Goal: Task Accomplishment & Management: Complete application form

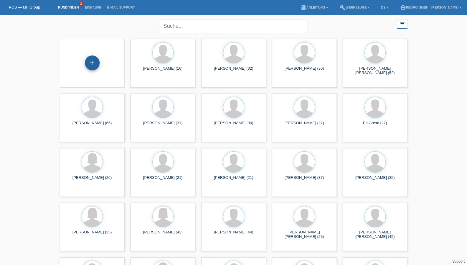
click at [89, 60] on div "+" at bounding box center [92, 63] width 14 height 10
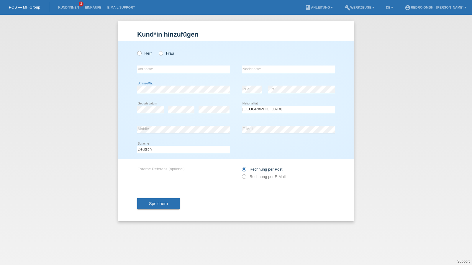
click at [222, 15] on body "POS — MF Group Kund*innen 2 Einkäufe E-Mail Support menu account_circle build" at bounding box center [236, 15] width 472 height 0
click at [172, 93] on div "error Strasse/Nr." at bounding box center [183, 90] width 93 height 8
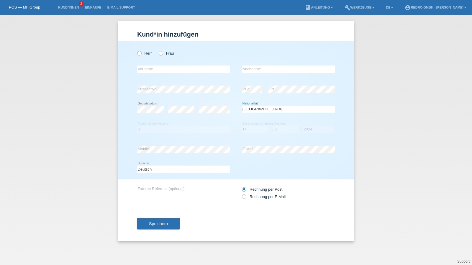
select select "TR"
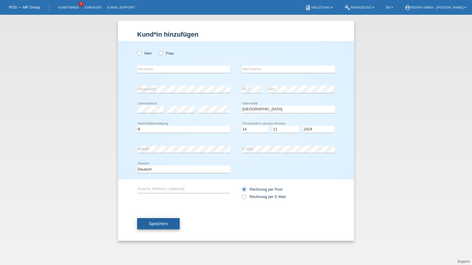
click at [167, 220] on button "Speichern" at bounding box center [158, 223] width 42 height 11
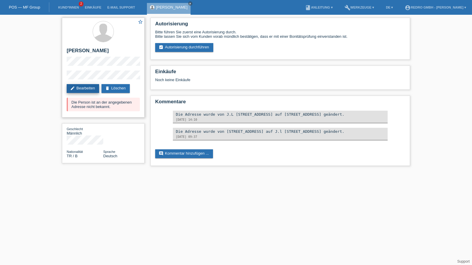
click at [92, 92] on link "edit Bearbeiten" at bounding box center [83, 88] width 32 height 9
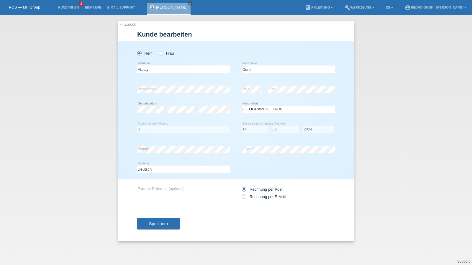
select select "TR"
select select "B"
select select "14"
select select "11"
click at [312, 127] on select "Jahr 2025 2024 2023 2022 2021 2020 2019 2018 2017 2016 2015 2014 2013 2012 2011…" at bounding box center [318, 129] width 31 height 7
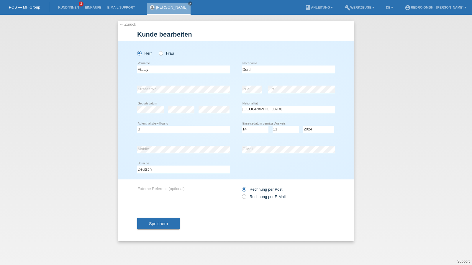
click at [312, 127] on select "Jahr 2025 2024 2023 2022 2021 2020 2019 2018 2017 2016 2015 2014 2013 2012 2011…" at bounding box center [318, 129] width 31 height 7
select select "2022"
click at [150, 224] on span "Speichern" at bounding box center [158, 223] width 19 height 5
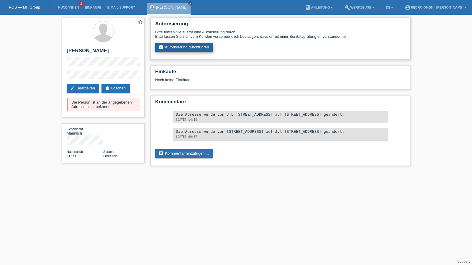
click at [181, 50] on link "assignment_turned_in Autorisierung durchführen" at bounding box center [184, 47] width 58 height 9
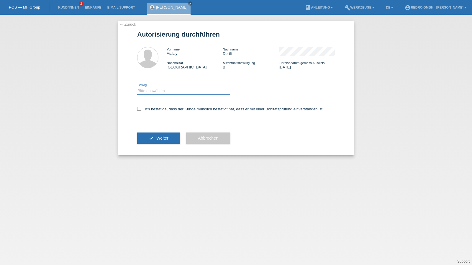
click at [156, 93] on select "Bitte auswählen CHF 1.00 - CHF 499.00 CHF 500.00 - CHF 1'999.00 CHF 2'000.00 - …" at bounding box center [183, 90] width 93 height 7
select select "1"
click at [137, 87] on select "Bitte auswählen CHF 1.00 - CHF 499.00 CHF 500.00 - CHF 1'999.00 CHF 2'000.00 - …" at bounding box center [183, 90] width 93 height 7
click at [152, 109] on label "Ich bestätige, dass der Kunde mündlich bestätigt hat, dass er mit einer Bonität…" at bounding box center [230, 109] width 186 height 4
click at [141, 109] on input "Ich bestätige, dass der Kunde mündlich bestätigt hat, dass er mit einer Bonität…" at bounding box center [139, 109] width 4 height 4
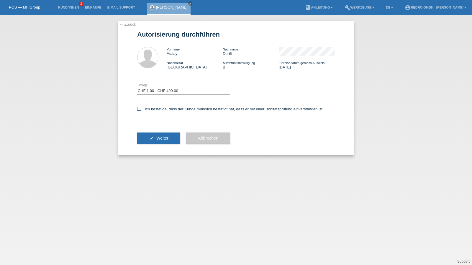
checkbox input "true"
click at [158, 133] on button "check Weiter" at bounding box center [158, 137] width 43 height 11
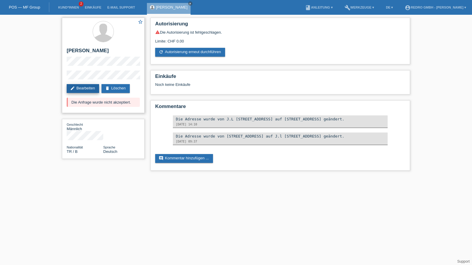
click at [78, 89] on link "edit Bearbeiten" at bounding box center [83, 88] width 32 height 9
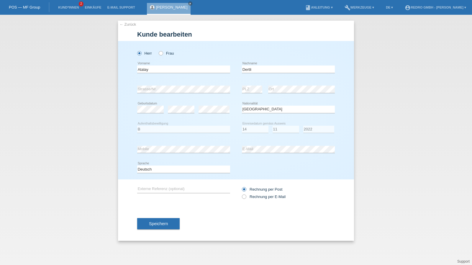
select select "TR"
select select "B"
select select "14"
select select "11"
click at [314, 129] on select "Jahr 2025 2024 2023 2022 2021 2020 2019 2018 2017 2016 2015 2014 2013 2012 2011…" at bounding box center [318, 129] width 31 height 7
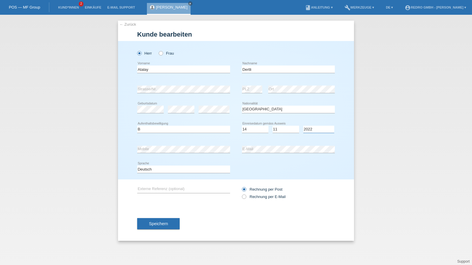
click at [314, 129] on select "Jahr 2025 2024 2023 2022 2021 2020 2019 2018 2017 2016 2015 2014 2013 2012 2011…" at bounding box center [318, 129] width 31 height 7
select select "2021"
click at [167, 220] on button "Speichern" at bounding box center [158, 223] width 42 height 11
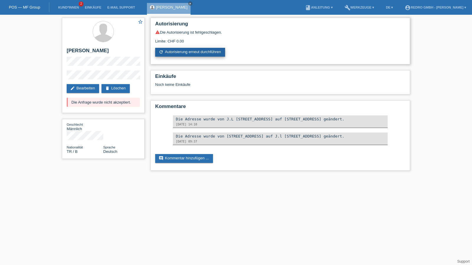
click at [177, 53] on link "refresh Autorisierung erneut durchführen" at bounding box center [190, 52] width 70 height 9
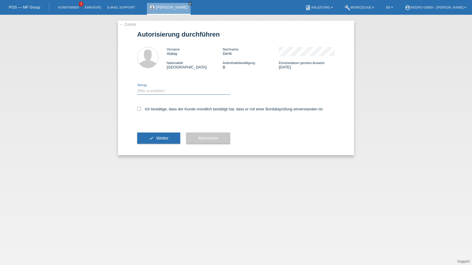
click at [163, 94] on select "Bitte auswählen CHF 1.00 - CHF 499.00 CHF 500.00 - CHF 1'999.00 CHF 2'000.00 - …" at bounding box center [183, 90] width 93 height 7
select select "1"
click at [137, 87] on select "Bitte auswählen CHF 1.00 - CHF 499.00 CHF 500.00 - CHF 1'999.00 CHF 2'000.00 - …" at bounding box center [183, 90] width 93 height 7
click at [153, 108] on label "Ich bestätige, dass der Kunde mündlich bestätigt hat, dass er mit einer Bonität…" at bounding box center [230, 109] width 186 height 4
click at [141, 108] on input "Ich bestätige, dass der Kunde mündlich bestätigt hat, dass er mit einer Bonität…" at bounding box center [139, 109] width 4 height 4
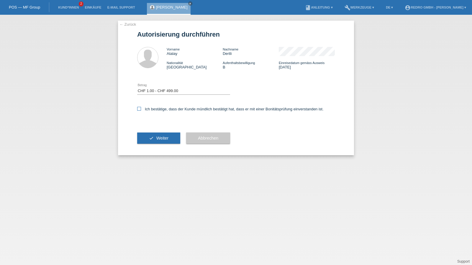
checkbox input "true"
click at [156, 141] on button "check Weiter" at bounding box center [158, 137] width 43 height 11
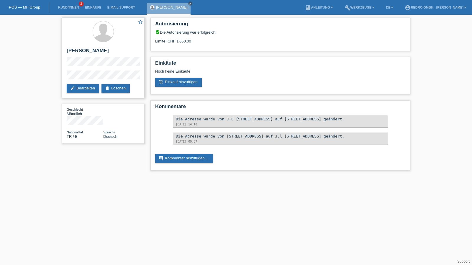
click at [86, 51] on h2 "[PERSON_NAME]" at bounding box center [103, 52] width 73 height 9
copy div "[PERSON_NAME]"
click at [68, 6] on link "Kund*innen" at bounding box center [68, 8] width 27 height 4
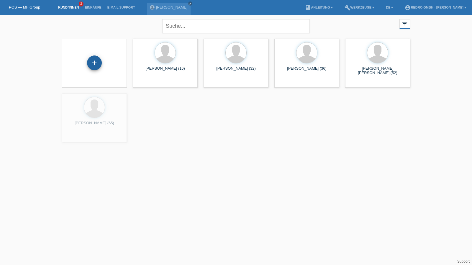
click at [93, 62] on div "+" at bounding box center [94, 62] width 15 height 15
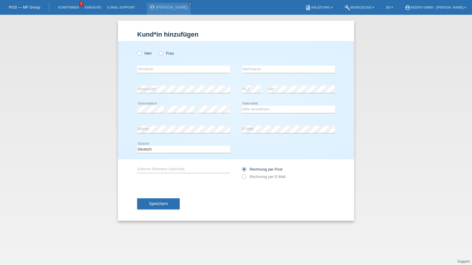
click at [280, 42] on div at bounding box center [288, 43] width 93 height 4
click at [268, 111] on select "Bitte auswählen... [GEOGRAPHIC_DATA] [GEOGRAPHIC_DATA] [GEOGRAPHIC_DATA] [GEOGR…" at bounding box center [288, 109] width 93 height 7
select select "EE"
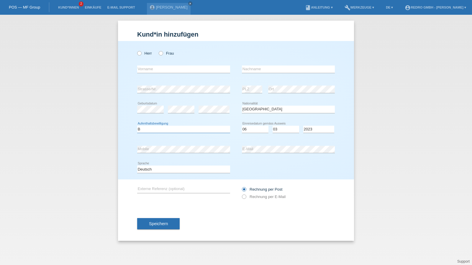
select select "B"
select select "06"
select select "03"
select select "2021"
click at [158, 225] on span "Speichern" at bounding box center [158, 223] width 19 height 5
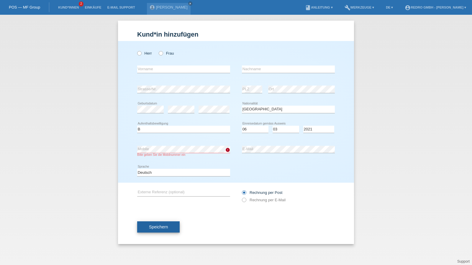
click at [177, 227] on button "Speichern" at bounding box center [158, 226] width 42 height 11
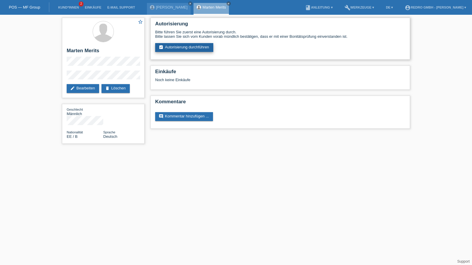
click at [185, 48] on link "assignment_turned_in Autorisierung durchführen" at bounding box center [184, 47] width 58 height 9
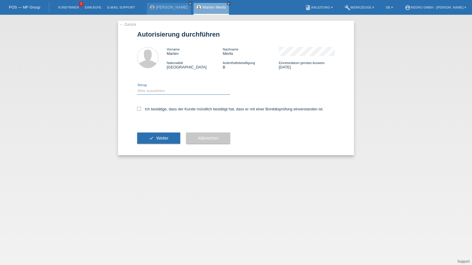
click at [148, 92] on select "Bitte auswählen CHF 1.00 - CHF 499.00 CHF 500.00 - CHF 1'999.00 CHF 2'000.00 - …" at bounding box center [183, 90] width 93 height 7
select select "1"
click at [137, 87] on select "Bitte auswählen CHF 1.00 - CHF 499.00 CHF 500.00 - CHF 1'999.00 CHF 2'000.00 - …" at bounding box center [183, 90] width 93 height 7
click at [150, 108] on label "Ich bestätige, dass der Kunde mündlich bestätigt hat, dass er mit einer Bonität…" at bounding box center [230, 109] width 186 height 4
click at [141, 108] on input "Ich bestätige, dass der Kunde mündlich bestätigt hat, dass er mit einer Bonität…" at bounding box center [139, 109] width 4 height 4
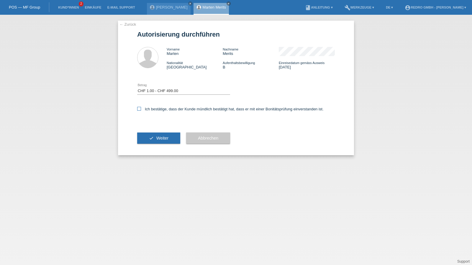
checkbox input "true"
click at [147, 147] on div "check Weiter" at bounding box center [158, 138] width 43 height 34
click at [150, 140] on icon "check" at bounding box center [151, 138] width 5 height 5
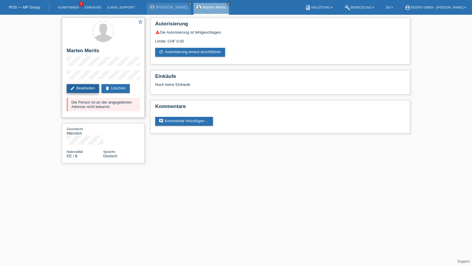
click at [82, 90] on link "edit Bearbeiten" at bounding box center [83, 88] width 32 height 9
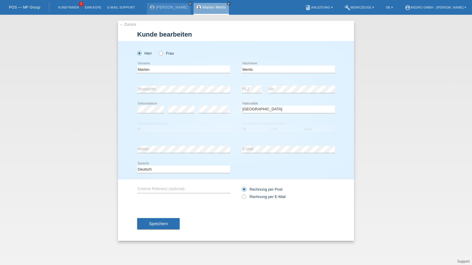
select select "EE"
select select "B"
select select "06"
select select "03"
select select "2021"
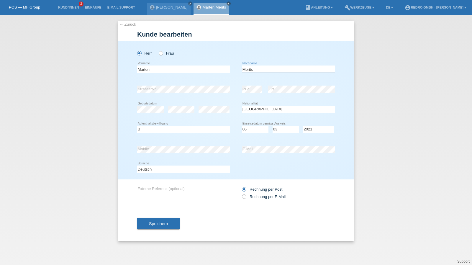
click at [264, 70] on input "Merits" at bounding box center [288, 68] width 93 height 7
click at [282, 70] on input "Merits" at bounding box center [288, 68] width 93 height 7
click at [163, 172] on select "Deutsch Français Italiano English" at bounding box center [183, 168] width 93 height 7
select select "en"
click at [137, 165] on select "Deutsch Français Italiano English" at bounding box center [183, 168] width 93 height 7
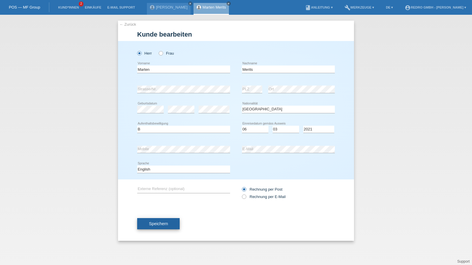
click at [154, 225] on span "Speichern" at bounding box center [158, 223] width 19 height 5
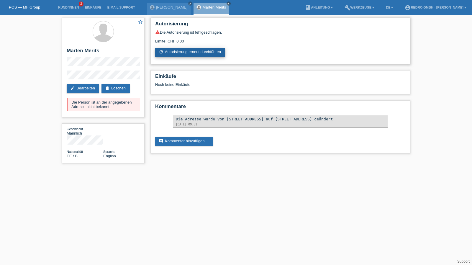
click at [197, 53] on link "refresh Autorisierung erneut durchführen" at bounding box center [190, 52] width 70 height 9
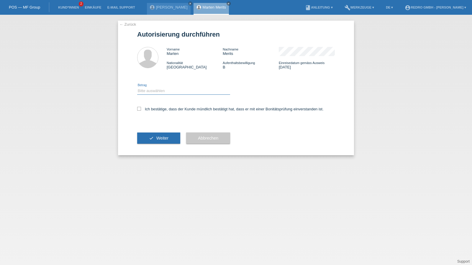
drag, startPoint x: 156, startPoint y: 90, endPoint x: 155, endPoint y: 94, distance: 3.7
click at [156, 90] on select "Bitte auswählen CHF 1.00 - CHF 499.00 CHF 500.00 - CHF 1'999.00 CHF 2'000.00 - …" at bounding box center [183, 90] width 93 height 7
select select "1"
click at [137, 87] on select "Bitte auswählen CHF 1.00 - CHF 499.00 CHF 500.00 - CHF 1'999.00 CHF 2'000.00 - …" at bounding box center [183, 90] width 93 height 7
click at [144, 106] on div "Ich bestätige, dass der Kunde mündlich bestätigt hat, dass er mit einer Bonität…" at bounding box center [236, 111] width 198 height 20
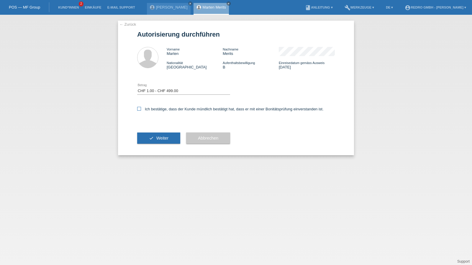
click at [144, 109] on label "Ich bestätige, dass der Kunde mündlich bestätigt hat, dass er mit einer Bonität…" at bounding box center [230, 109] width 186 height 4
click at [141, 109] on input "Ich bestätige, dass der Kunde mündlich bestätigt hat, dass er mit einer Bonität…" at bounding box center [139, 109] width 4 height 4
checkbox input "true"
click at [146, 139] on button "check Weiter" at bounding box center [158, 137] width 43 height 11
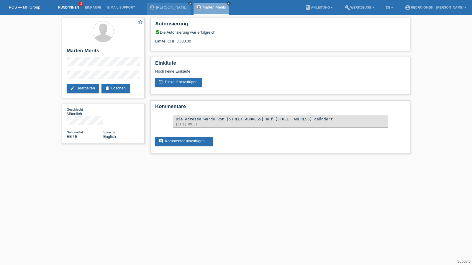
click at [63, 7] on link "Kund*innen" at bounding box center [68, 8] width 27 height 4
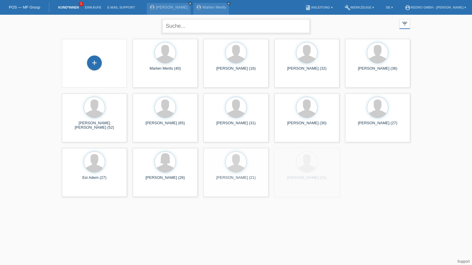
click at [180, 29] on input "text" at bounding box center [235, 26] width 147 height 14
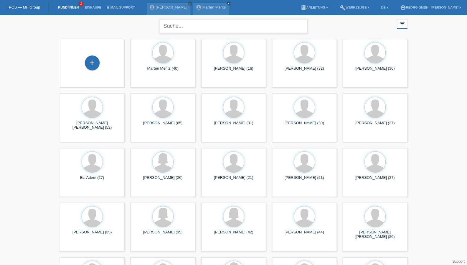
click at [188, 22] on input "text" at bounding box center [233, 26] width 147 height 14
paste input "[PERSON_NAME]"
type input "[PERSON_NAME]"
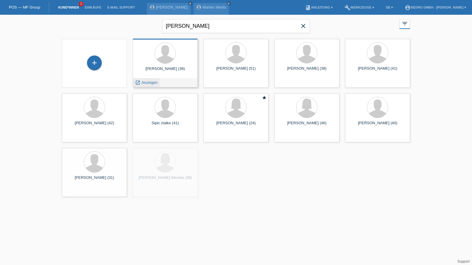
click at [144, 81] on span "Anzeigen" at bounding box center [150, 82] width 16 height 4
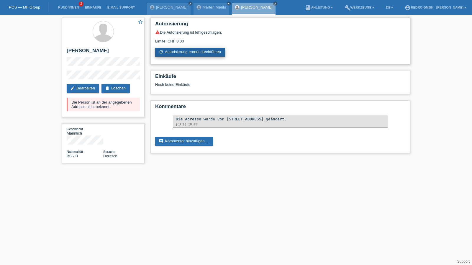
click at [193, 55] on link "refresh Autorisierung erneut durchführen" at bounding box center [190, 52] width 70 height 9
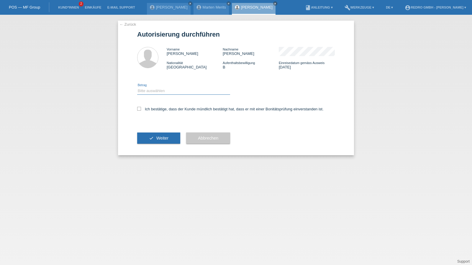
click at [147, 90] on select "Bitte auswählen CHF 1.00 - CHF 499.00 CHF 500.00 - CHF 1'999.00 CHF 2'000.00 - …" at bounding box center [183, 90] width 93 height 7
select select "1"
click at [137, 87] on select "Bitte auswählen CHF 1.00 - CHF 499.00 CHF 500.00 - CHF 1'999.00 CHF 2'000.00 - …" at bounding box center [183, 90] width 93 height 7
click at [151, 109] on label "Ich bestätige, dass der Kunde mündlich bestätigt hat, dass er mit einer Bonität…" at bounding box center [230, 109] width 186 height 4
click at [141, 109] on input "Ich bestätige, dass der Kunde mündlich bestätigt hat, dass er mit einer Bonität…" at bounding box center [139, 109] width 4 height 4
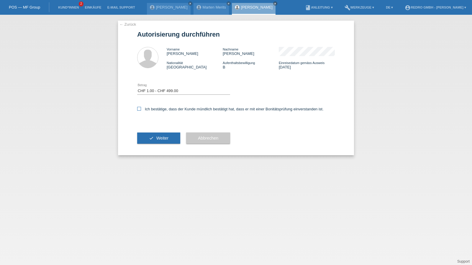
checkbox input "true"
click at [144, 138] on button "check Weiter" at bounding box center [158, 137] width 43 height 11
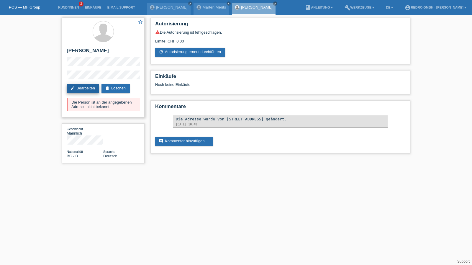
click at [75, 91] on link "edit Bearbeiten" at bounding box center [83, 88] width 32 height 9
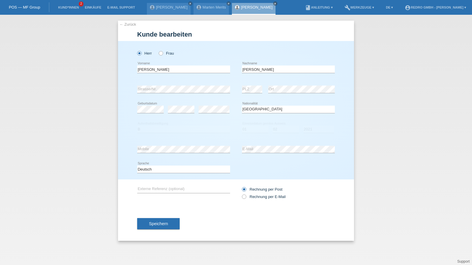
select select "BG"
select select "B"
select select "01"
select select "02"
select select "2021"
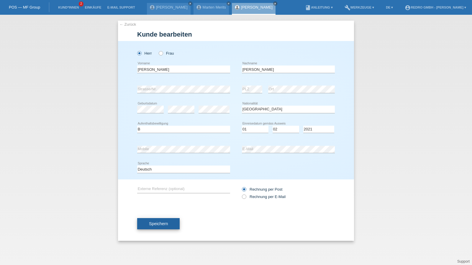
click at [162, 223] on span "Speichern" at bounding box center [158, 223] width 19 height 5
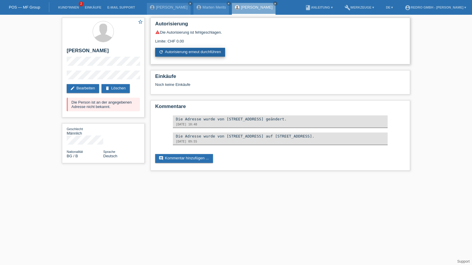
click at [170, 52] on link "refresh Autorisierung erneut durchführen" at bounding box center [190, 52] width 70 height 9
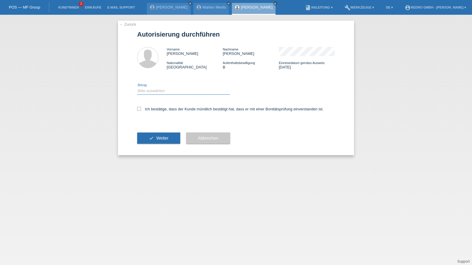
click at [155, 94] on select "Bitte auswählen CHF 1.00 - CHF 499.00 CHF 500.00 - CHF 1'999.00 CHF 2'000.00 - …" at bounding box center [183, 90] width 93 height 7
select select "1"
click at [137, 87] on select "Bitte auswählen CHF 1.00 - CHF 499.00 CHF 500.00 - CHF 1'999.00 CHF 2'000.00 - …" at bounding box center [183, 90] width 93 height 7
click at [150, 110] on label "Ich bestätige, dass der Kunde mündlich bestätigt hat, dass er mit einer Bonität…" at bounding box center [230, 109] width 186 height 4
click at [141, 110] on input "Ich bestätige, dass der Kunde mündlich bestätigt hat, dass er mit einer Bonität…" at bounding box center [139, 109] width 4 height 4
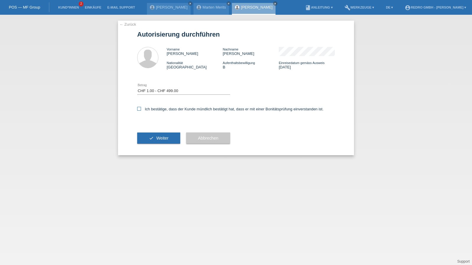
checkbox input "true"
click at [151, 131] on div "check Weiter" at bounding box center [158, 138] width 43 height 34
click at [150, 134] on button "check Weiter" at bounding box center [158, 137] width 43 height 11
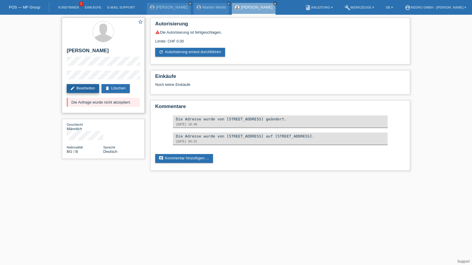
click at [86, 90] on link "edit Bearbeiten" at bounding box center [83, 88] width 32 height 9
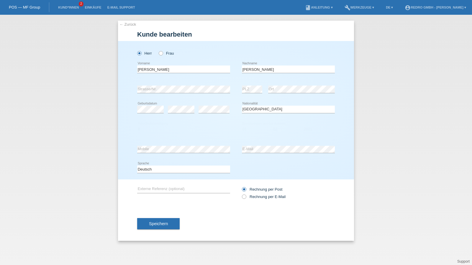
select select "BG"
select select "B"
select select "01"
select select "02"
select select "2021"
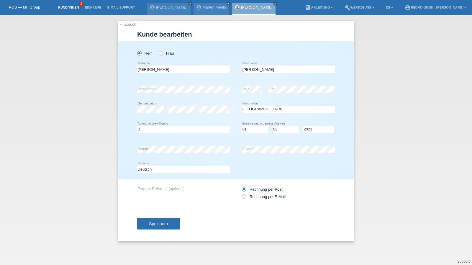
click at [69, 8] on link "Kund*innen" at bounding box center [68, 8] width 27 height 4
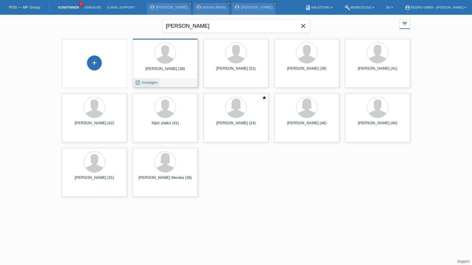
click at [153, 83] on span "Anzeigen" at bounding box center [150, 82] width 16 height 4
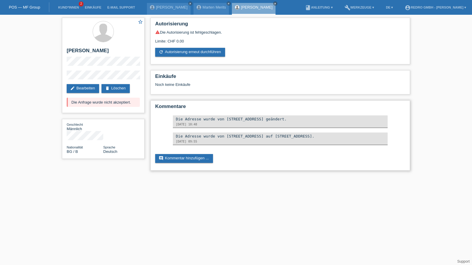
drag, startPoint x: 222, startPoint y: 142, endPoint x: 291, endPoint y: 142, distance: 68.7
click at [291, 138] on div "Die Adresse wurde von [STREET_ADDRESS] auf [STREET_ADDRESS]." at bounding box center [280, 136] width 209 height 4
copy div "[STREET_ADDRESS]"
